Goal: Information Seeking & Learning: Learn about a topic

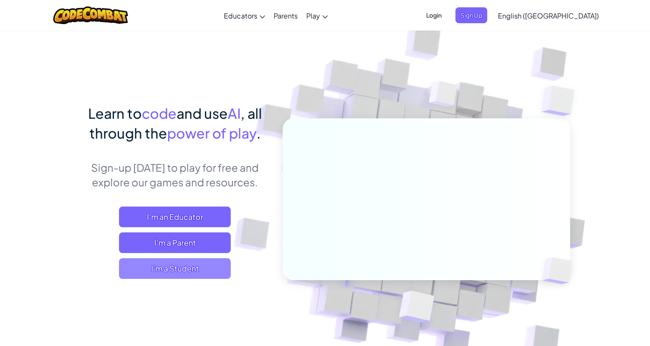
click at [196, 268] on span "I'm a Student" at bounding box center [175, 268] width 112 height 21
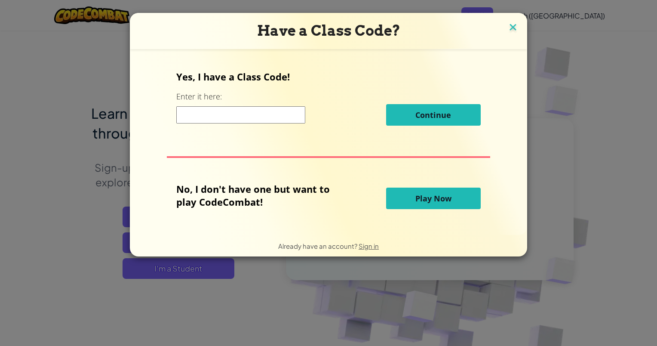
click at [515, 26] on img at bounding box center [512, 27] width 11 height 13
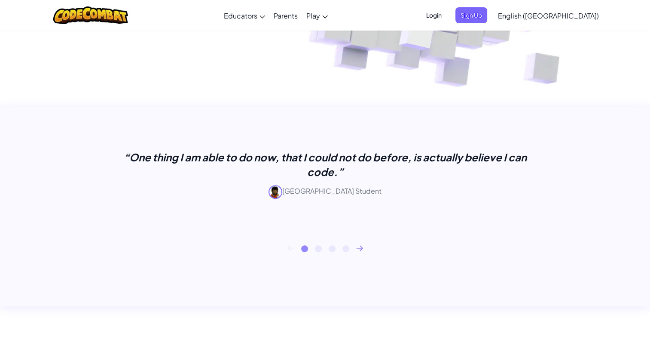
scroll to position [301, 0]
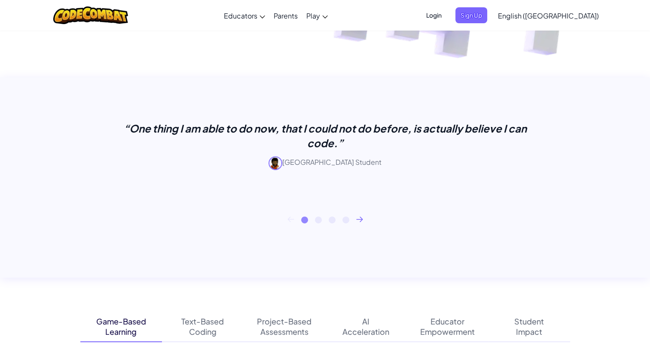
drag, startPoint x: 276, startPoint y: 163, endPoint x: 366, endPoint y: 162, distance: 90.7
click at [366, 162] on p "[GEOGRAPHIC_DATA] Student" at bounding box center [325, 163] width 430 height 14
drag, startPoint x: 366, startPoint y: 162, endPoint x: 323, endPoint y: 174, distance: 44.5
click at [323, 174] on div "“One thing I am able to do now, that I could not do before, is actually believe…" at bounding box center [325, 148] width 430 height 55
click at [360, 202] on div "“One thing I am able to do now, that I could not do before, is actually believe…" at bounding box center [325, 152] width 490 height 127
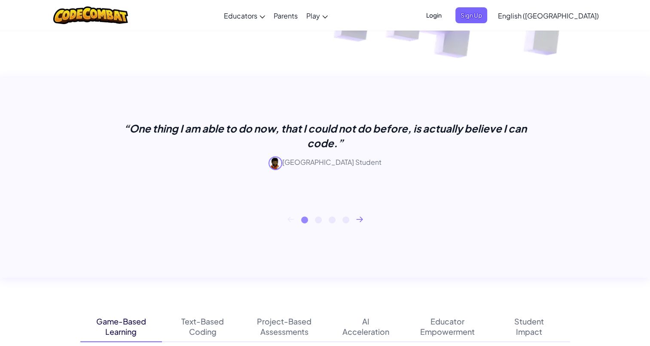
click at [359, 220] on icon at bounding box center [359, 219] width 7 height 6
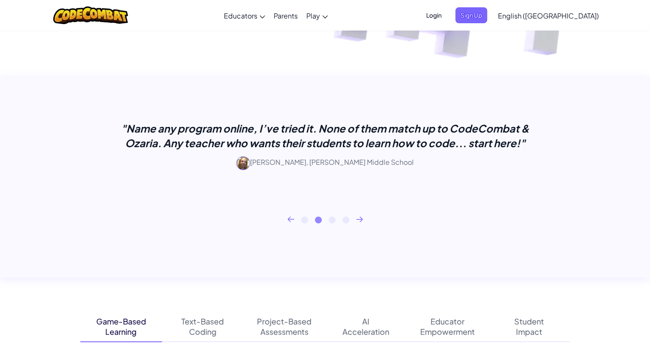
click at [359, 220] on icon at bounding box center [359, 219] width 7 height 6
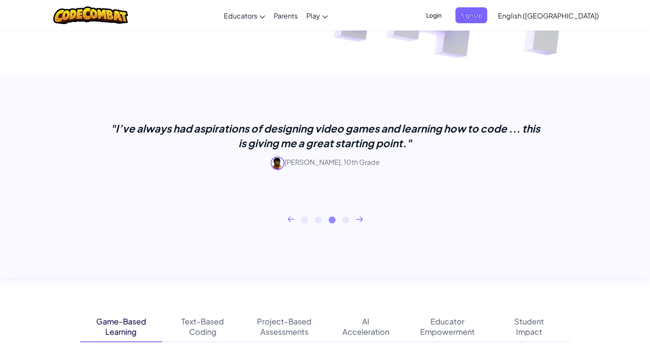
click at [359, 220] on icon at bounding box center [359, 219] width 7 height 6
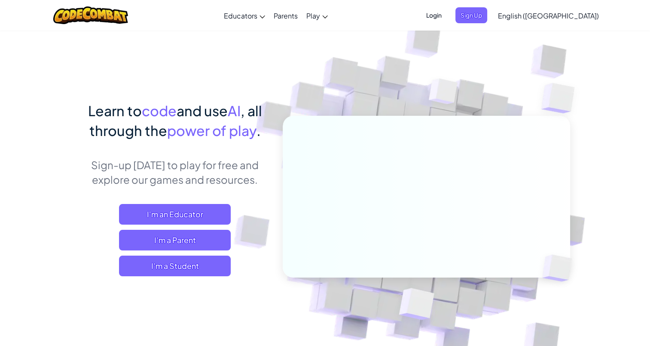
scroll to position [0, 0]
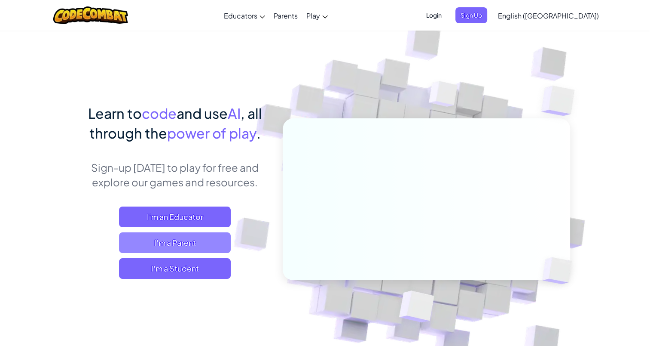
click at [197, 243] on span "I'm a Parent" at bounding box center [175, 242] width 112 height 21
